Goal: Complete application form

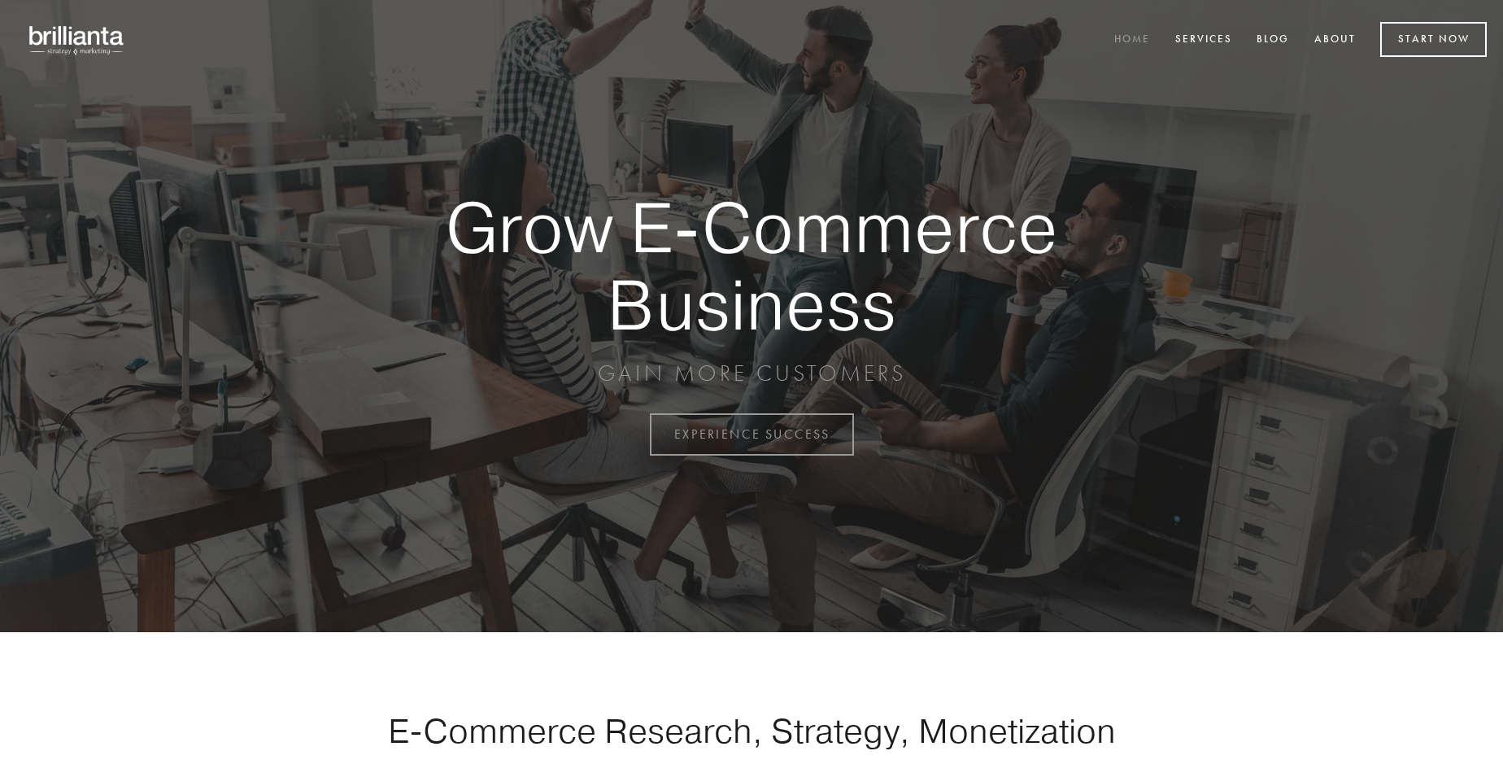
scroll to position [4263, 0]
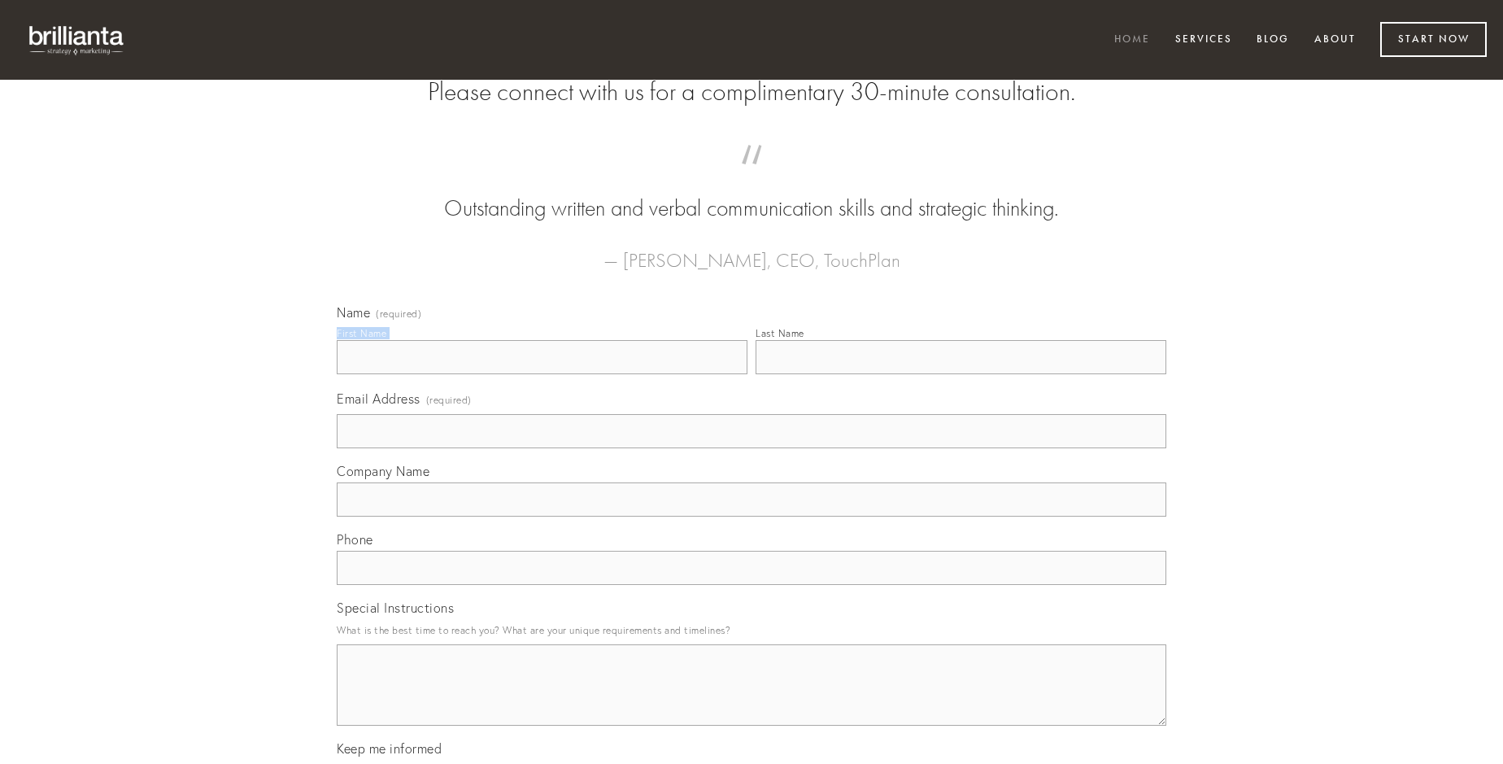
type input "[PERSON_NAME]"
click at [960, 374] on input "Last Name" at bounding box center [961, 357] width 411 height 34
type input "[PERSON_NAME]"
click at [751, 448] on input "Email Address (required)" at bounding box center [752, 431] width 830 height 34
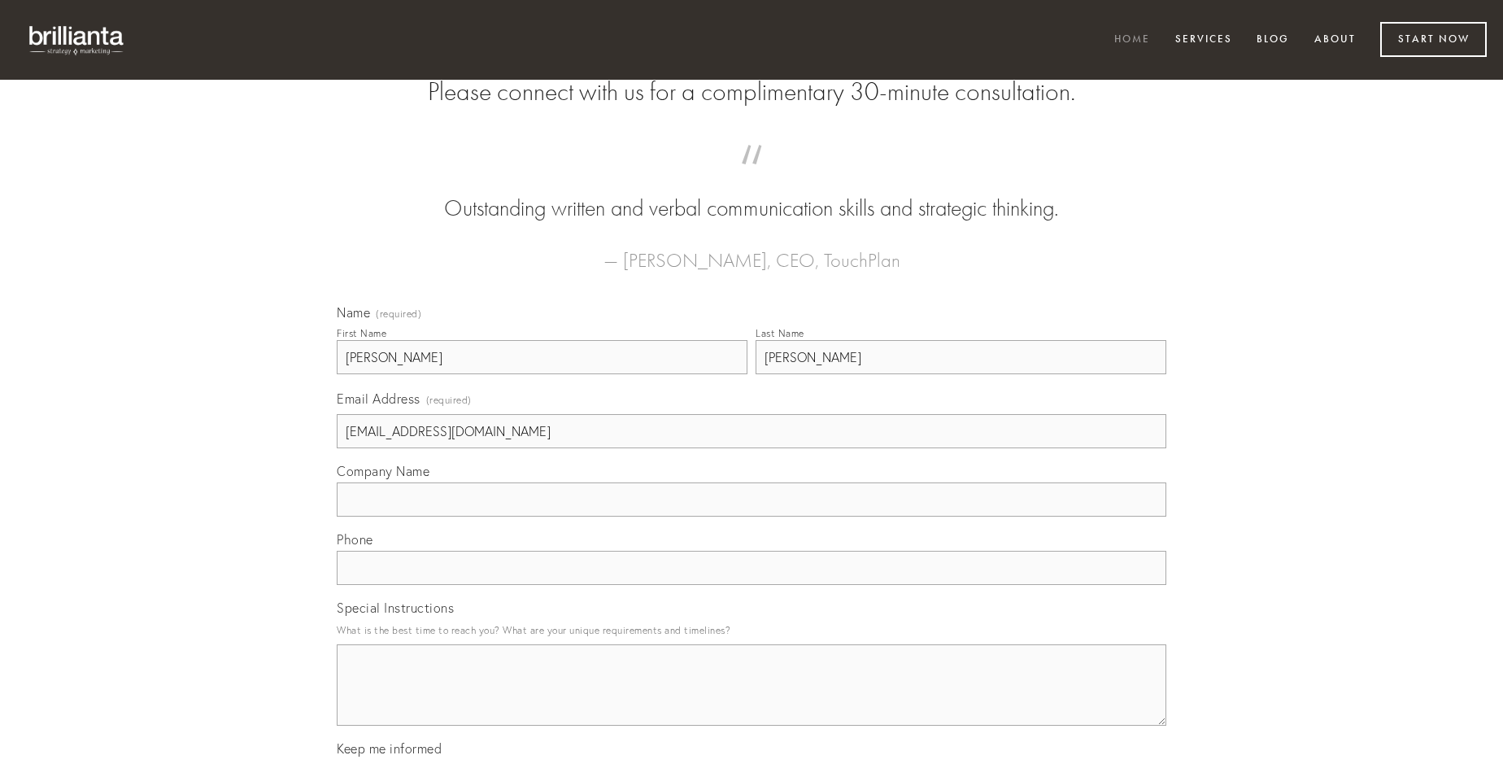
type input "[EMAIL_ADDRESS][DOMAIN_NAME]"
click at [751, 516] on input "Company Name" at bounding box center [752, 499] width 830 height 34
type input "vicinus"
click at [751, 585] on input "text" at bounding box center [752, 568] width 830 height 34
click at [751, 699] on textarea "Special Instructions" at bounding box center [752, 684] width 830 height 81
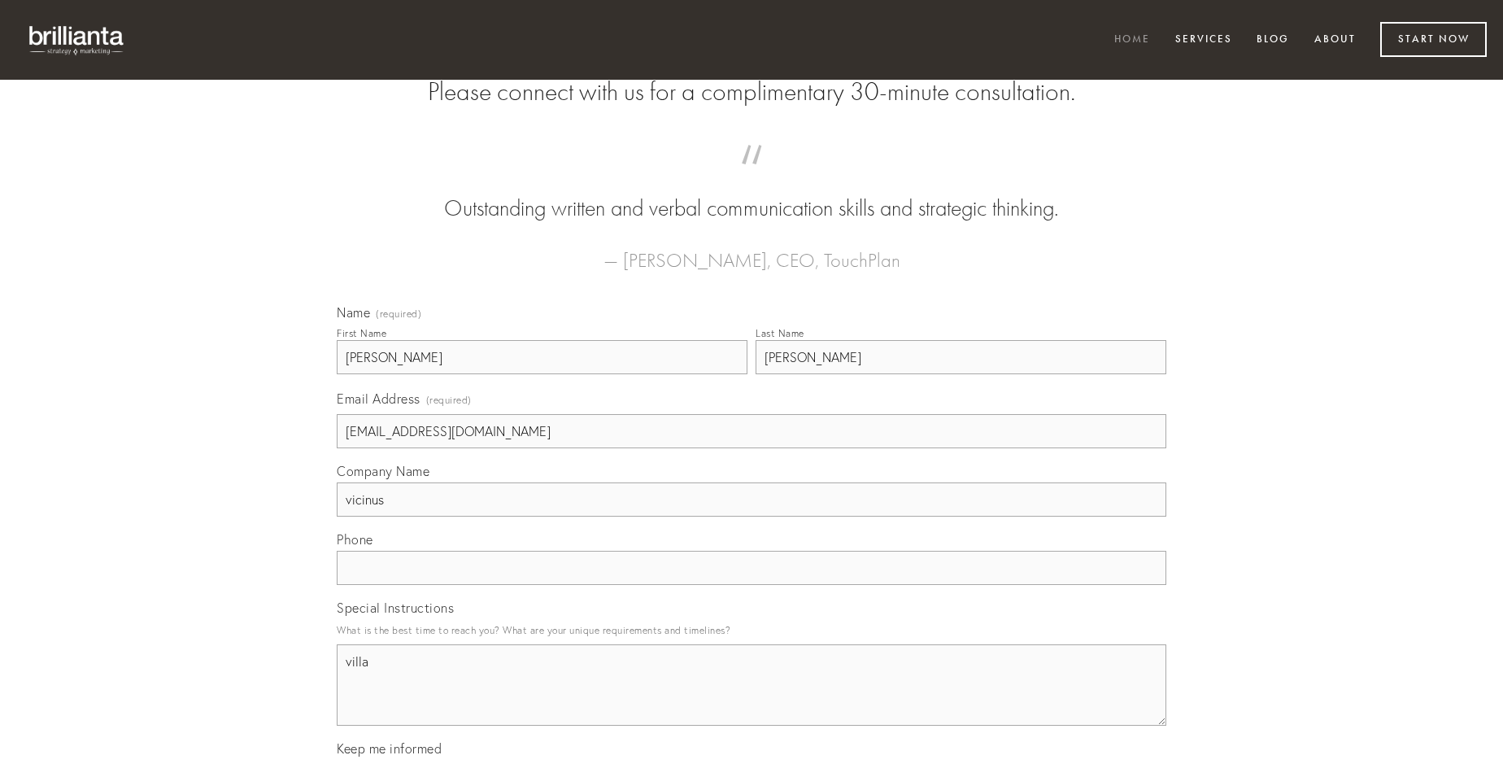
type textarea "villa"
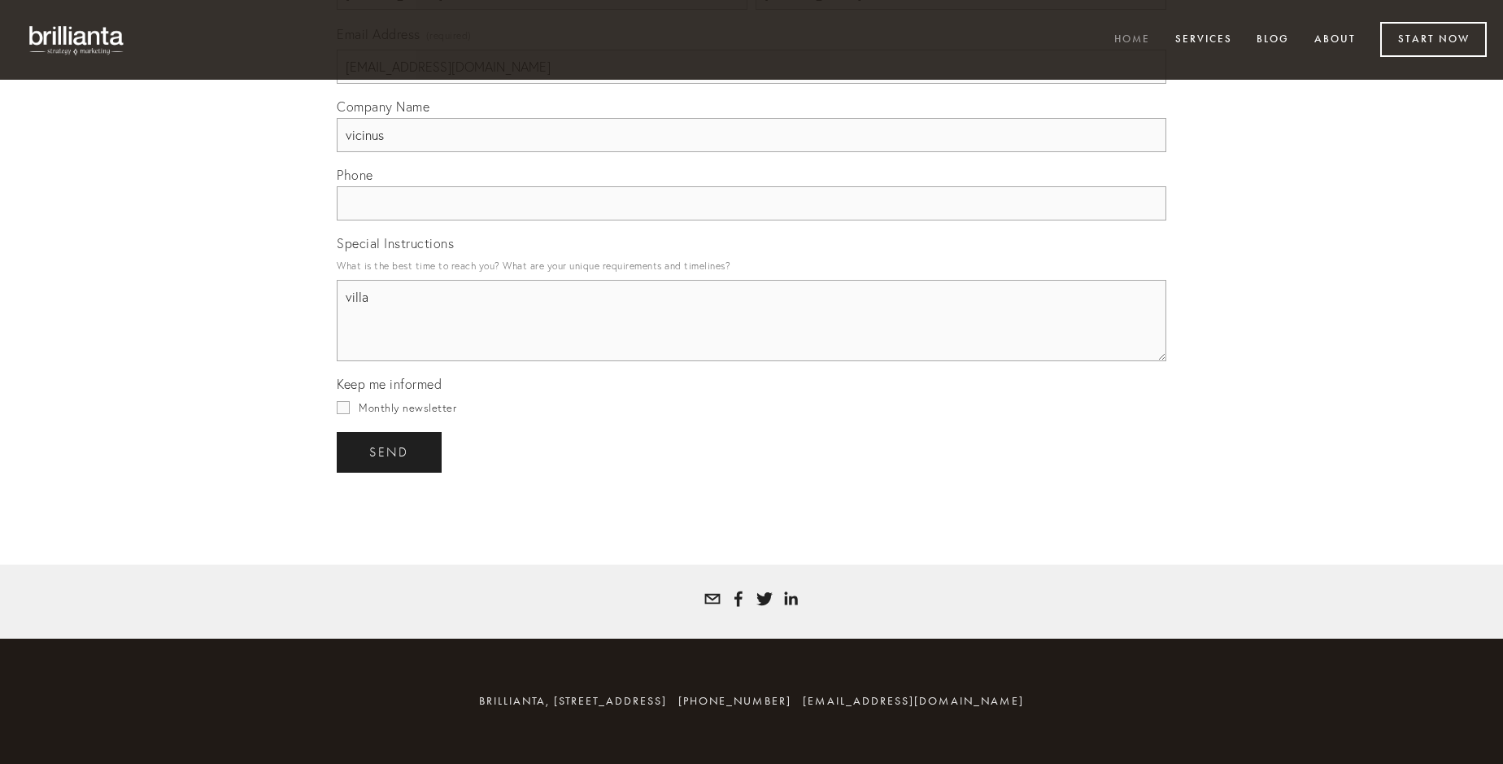
click at [390, 451] on span "send" at bounding box center [389, 452] width 40 height 15
